Goal: Task Accomplishment & Management: Complete application form

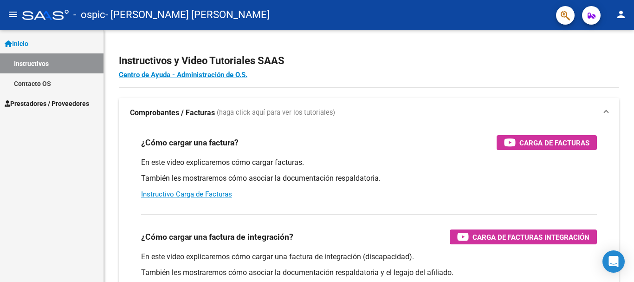
click at [28, 46] on span "Inicio" at bounding box center [17, 44] width 24 height 10
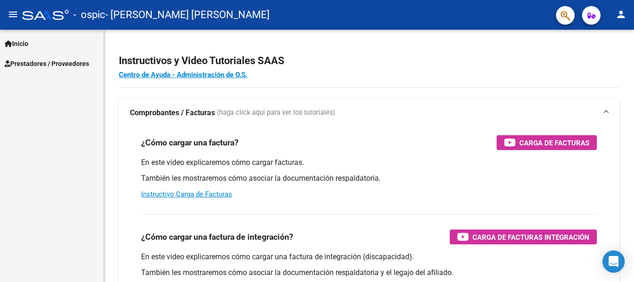
click at [28, 46] on span "Inicio" at bounding box center [17, 44] width 24 height 10
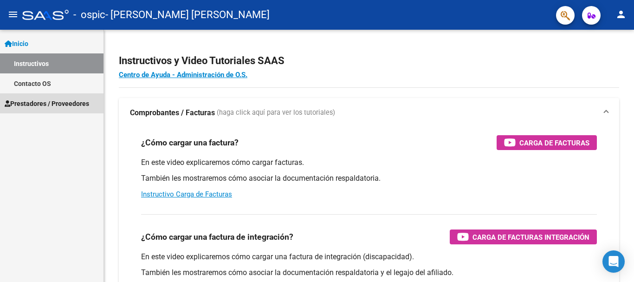
click at [32, 99] on span "Prestadores / Proveedores" at bounding box center [47, 103] width 84 height 10
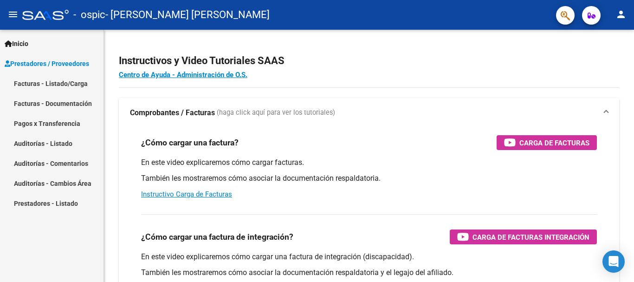
click at [59, 83] on link "Facturas - Listado/Carga" at bounding box center [51, 83] width 103 height 20
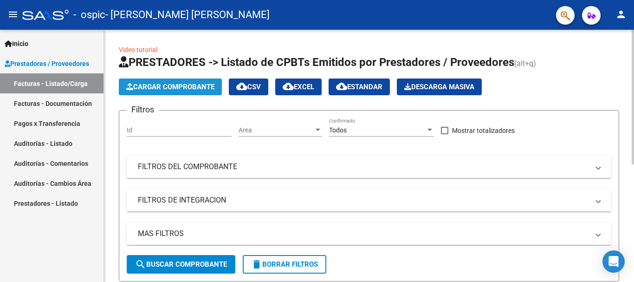
click at [147, 86] on span "Cargar Comprobante" at bounding box center [170, 87] width 88 height 8
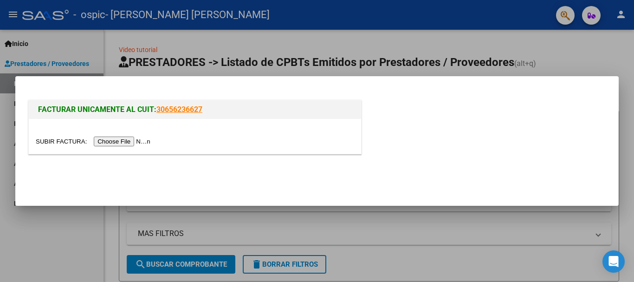
click at [126, 141] on input "file" at bounding box center [94, 141] width 117 height 10
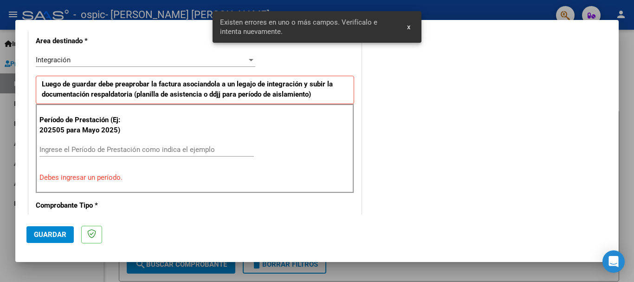
scroll to position [231, 0]
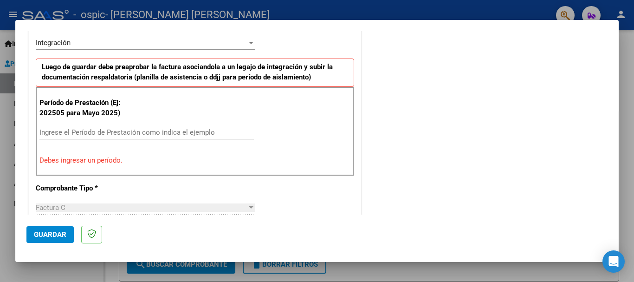
click at [128, 133] on input "Ingrese el Período de Prestación como indica el ejemplo" at bounding box center [146, 132] width 214 height 8
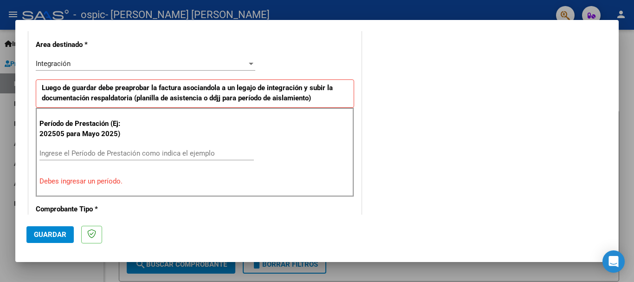
scroll to position [218, 0]
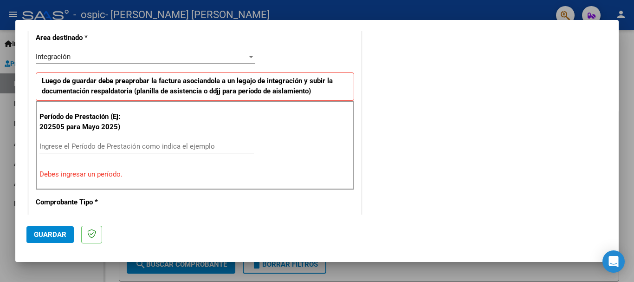
click at [72, 144] on input "Ingrese el Período de Prestación como indica el ejemplo" at bounding box center [146, 146] width 214 height 8
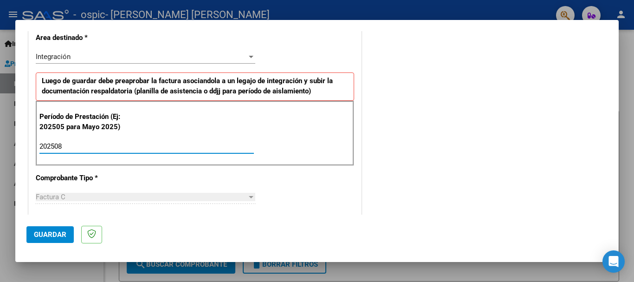
type input "202508"
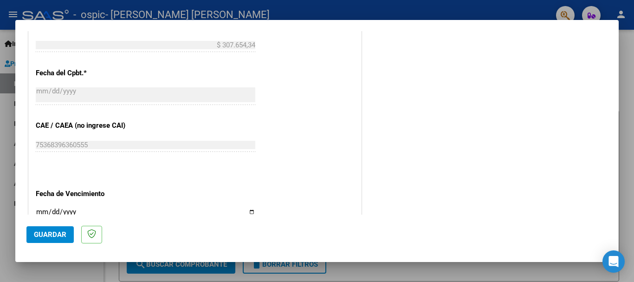
scroll to position [633, 0]
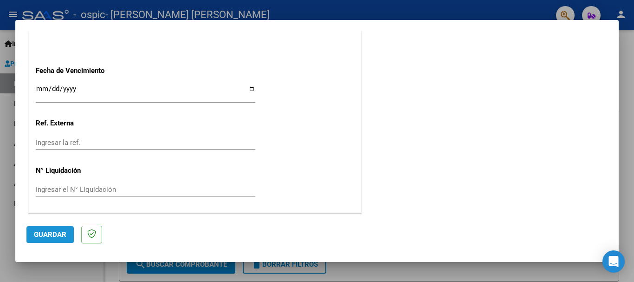
click at [46, 238] on span "Guardar" at bounding box center [50, 234] width 32 height 8
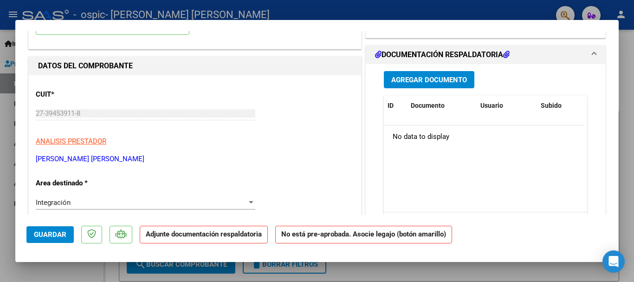
scroll to position [0, 0]
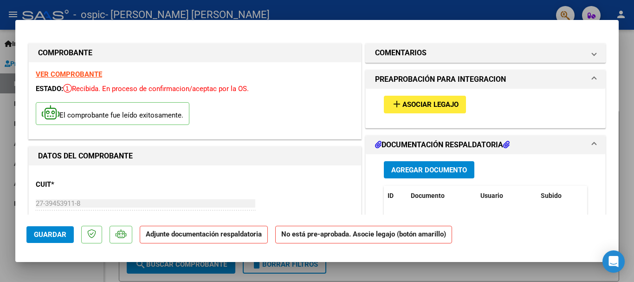
click at [430, 101] on span "Asociar Legajo" at bounding box center [430, 105] width 56 height 8
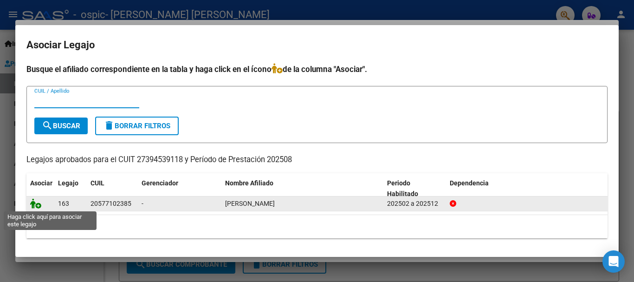
click at [35, 204] on icon at bounding box center [35, 203] width 11 height 10
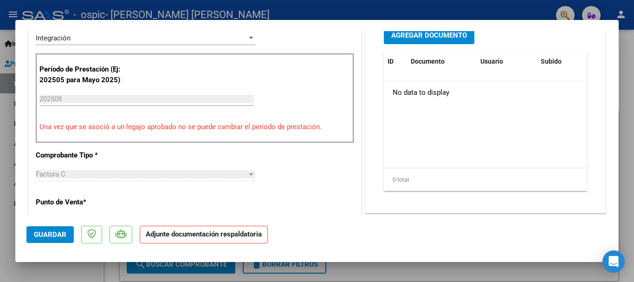
scroll to position [219, 0]
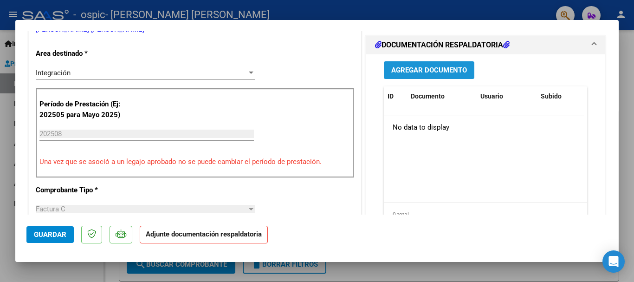
click at [403, 73] on span "Agregar Documento" at bounding box center [429, 70] width 76 height 8
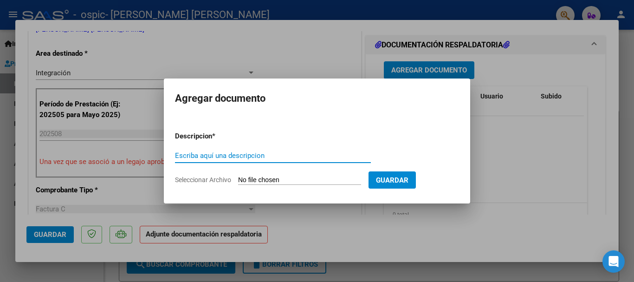
click at [267, 158] on input "Escriba aquí una descripcion" at bounding box center [273, 155] width 196 height 8
click at [180, 155] on input "planillaEsteban" at bounding box center [273, 155] width 196 height 8
click at [226, 157] on input "PlanillaEsteban" at bounding box center [273, 155] width 196 height 8
type input "PlanillaEstebanAgosto"
click at [312, 180] on input "Seleccionar Archivo" at bounding box center [299, 180] width 123 height 9
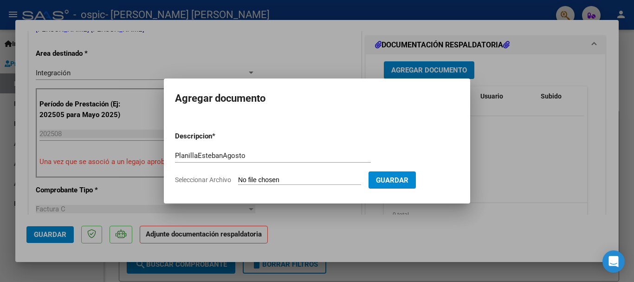
type input "C:\fakepath\PlanillaEstebanAgosro.pdf"
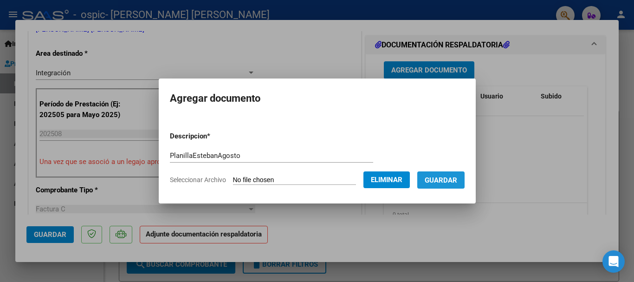
click at [454, 177] on span "Guardar" at bounding box center [440, 180] width 32 height 8
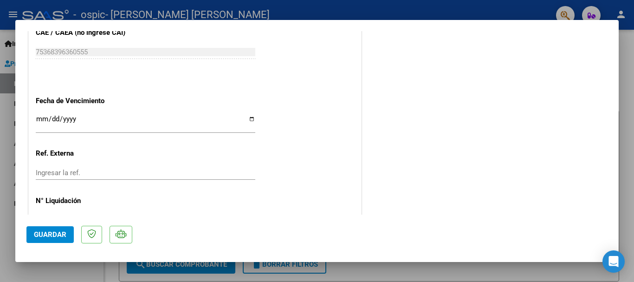
scroll to position [647, 0]
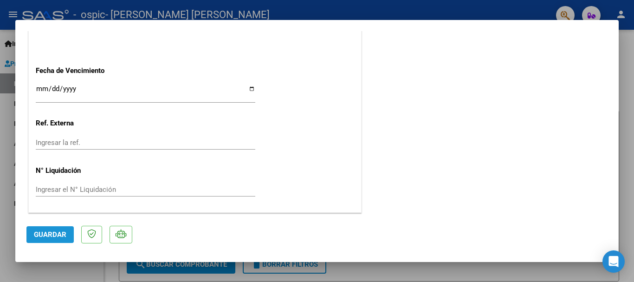
click at [52, 234] on span "Guardar" at bounding box center [50, 234] width 32 height 8
click at [55, 233] on span "Guardar" at bounding box center [50, 234] width 32 height 8
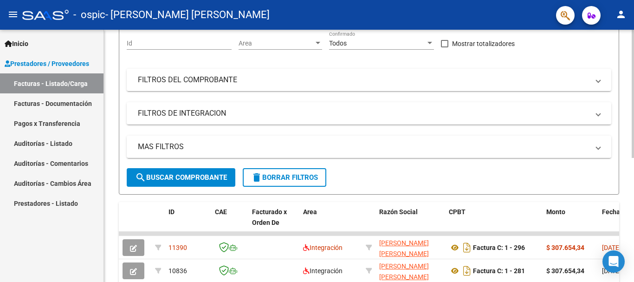
click at [626, 141] on div at bounding box center [632, 139] width 2 height 128
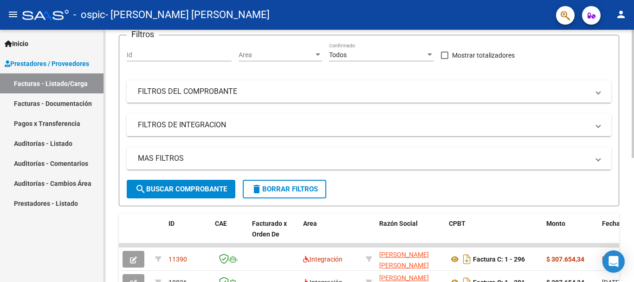
scroll to position [0, 0]
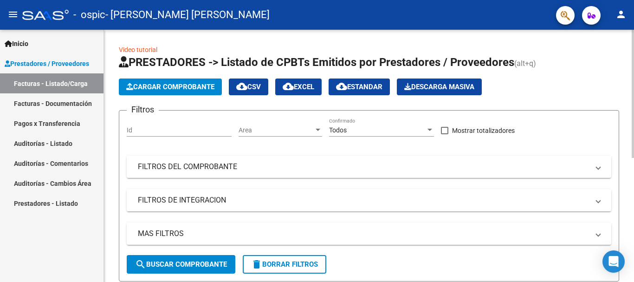
click at [626, 28] on div "menu - ospic - [PERSON_NAME] [PERSON_NAME] person Inicio Instructivos Contacto …" at bounding box center [317, 141] width 634 height 282
